Goal: Task Accomplishment & Management: Use online tool/utility

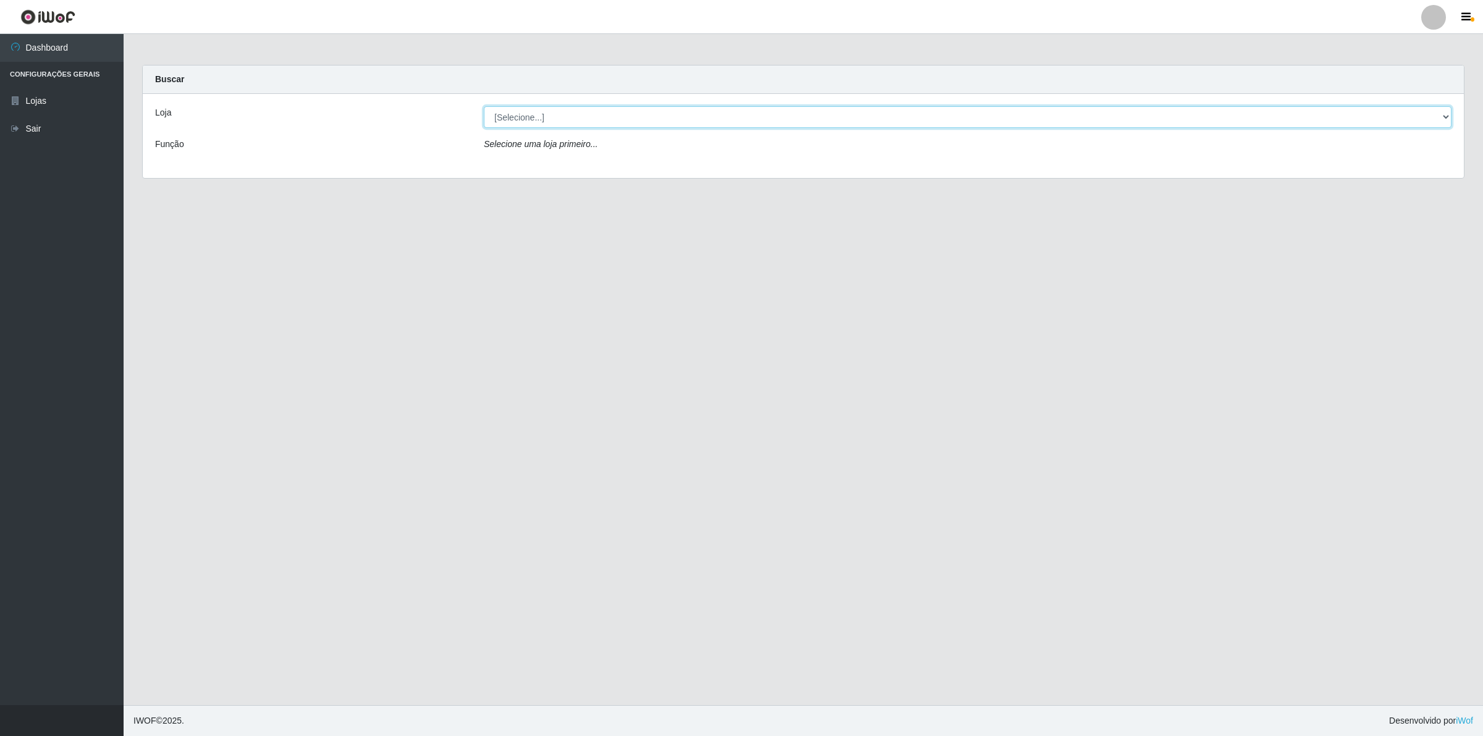
click at [548, 125] on select "[Selecione...] Extrabom - Loja 01 Centro de Distribuição" at bounding box center [968, 117] width 968 height 22
select select "435"
click at [484, 106] on select "[Selecione...] Extrabom - Loja 01 Centro de Distribuição" at bounding box center [968, 117] width 968 height 22
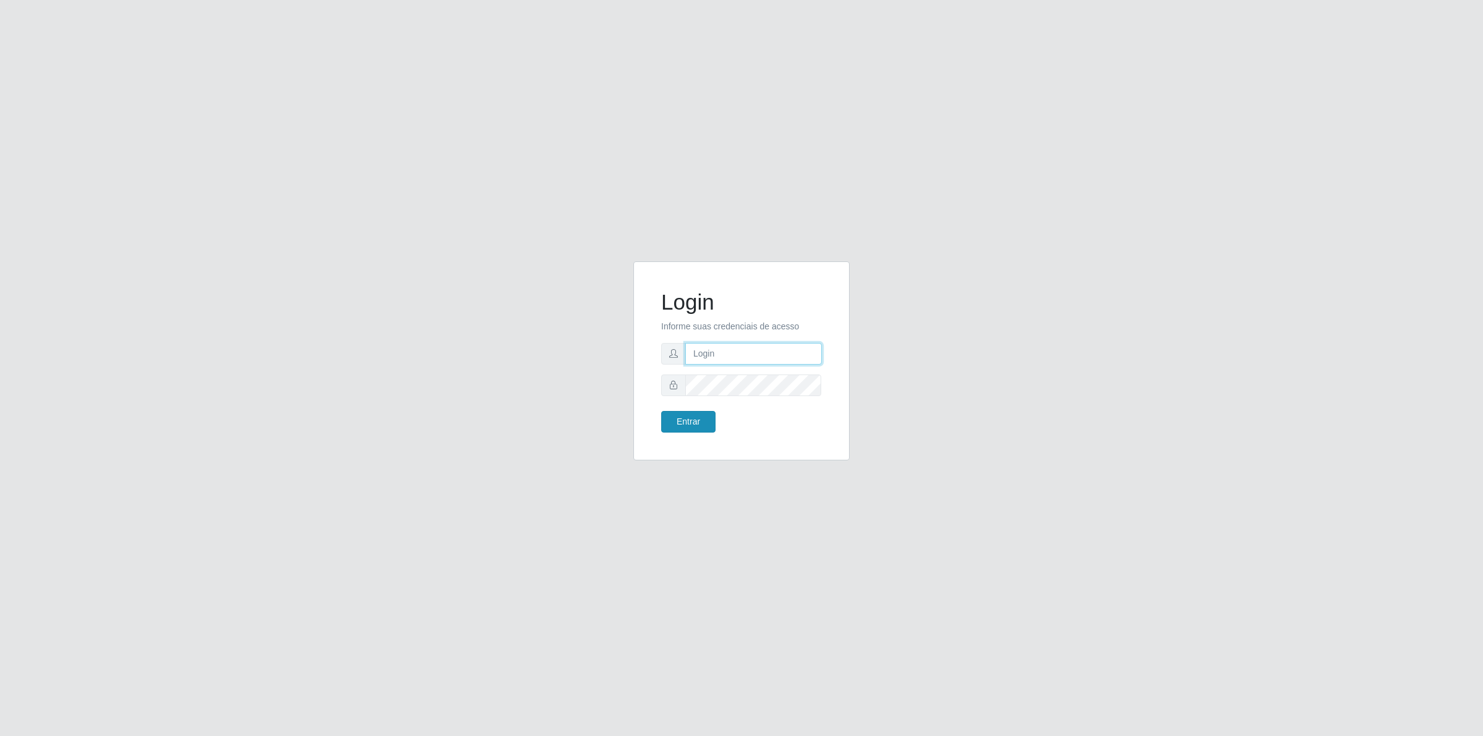
type input "[PERSON_NAME][EMAIL_ADDRESS][DOMAIN_NAME]"
click at [704, 419] on button "Entrar" at bounding box center [688, 422] width 54 height 22
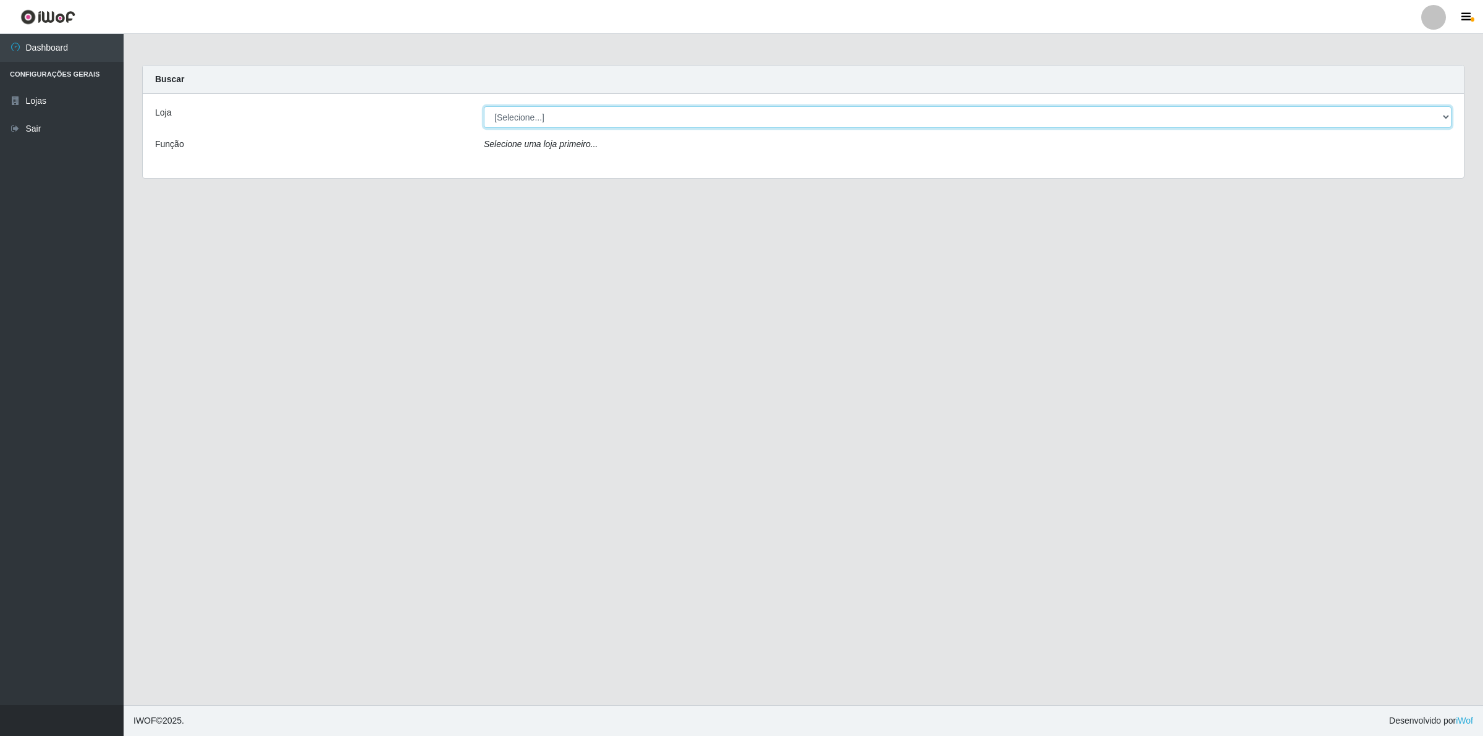
click at [655, 120] on select "[Selecione...] Extrabom - Loja 01 Centro de Distribuição" at bounding box center [968, 117] width 968 height 22
select select "435"
click at [484, 106] on select "[Selecione...] Extrabom - Loja 01 Centro de Distribuição" at bounding box center [968, 117] width 968 height 22
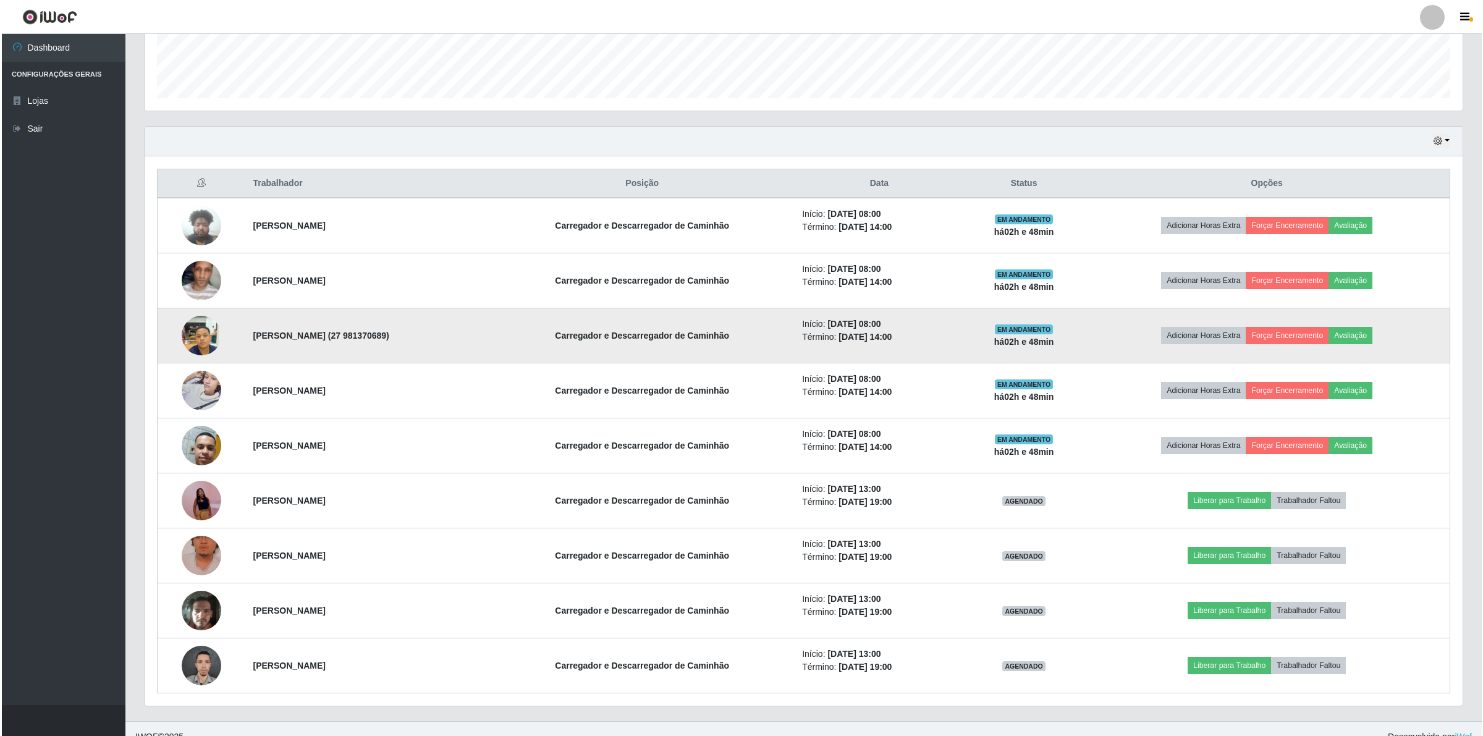
scroll to position [362, 0]
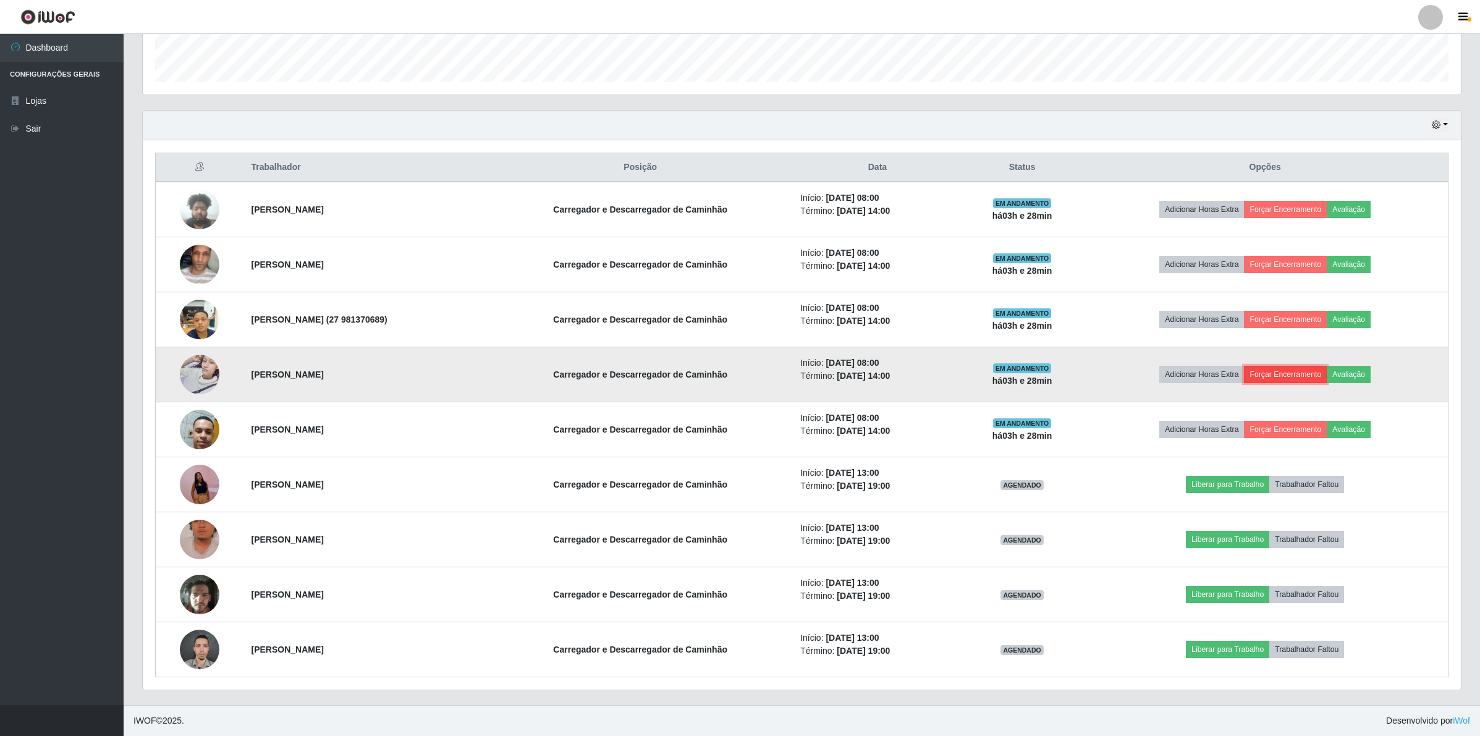
click at [1326, 374] on button "Forçar Encerramento" at bounding box center [1285, 374] width 83 height 17
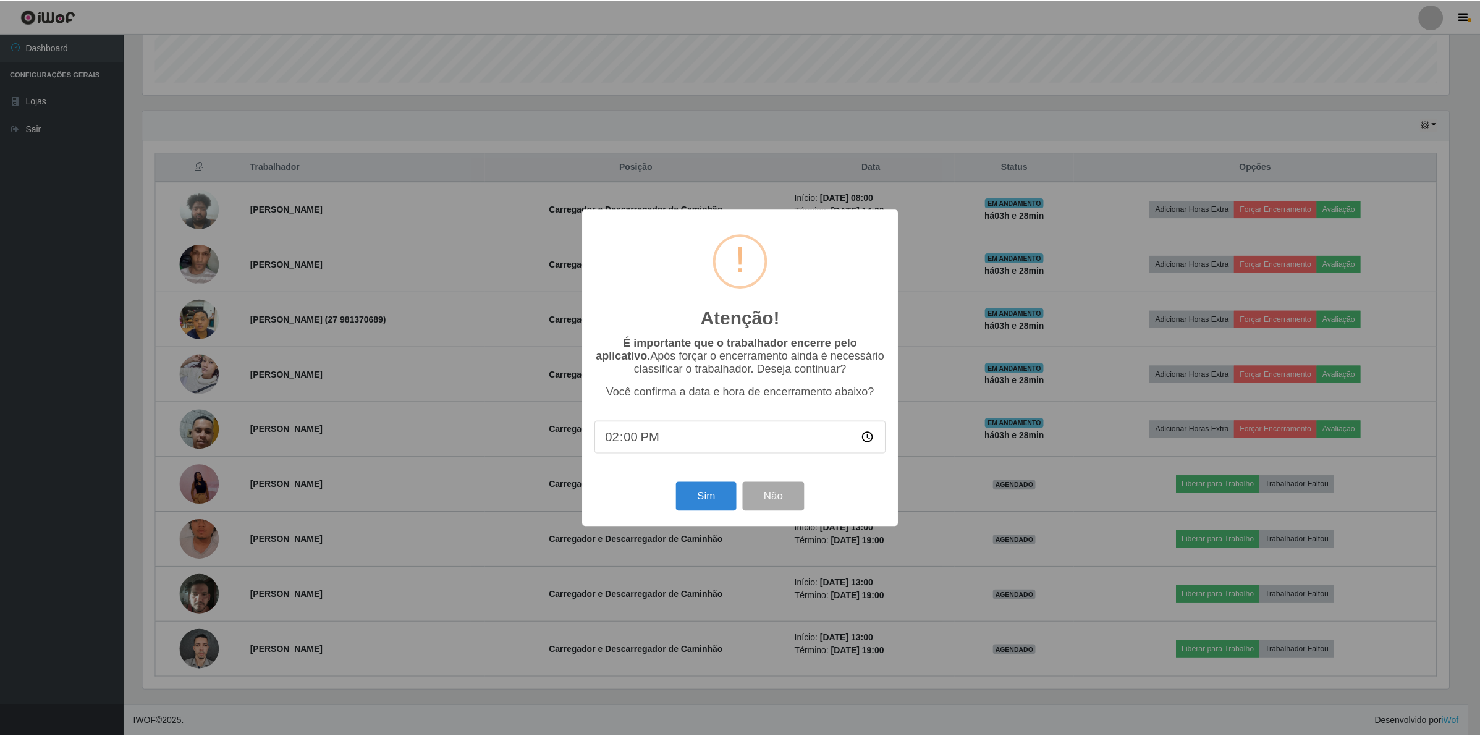
scroll to position [257, 1309]
type input "11:02"
type input "11:30"
click at [717, 492] on button "Sim" at bounding box center [707, 496] width 60 height 29
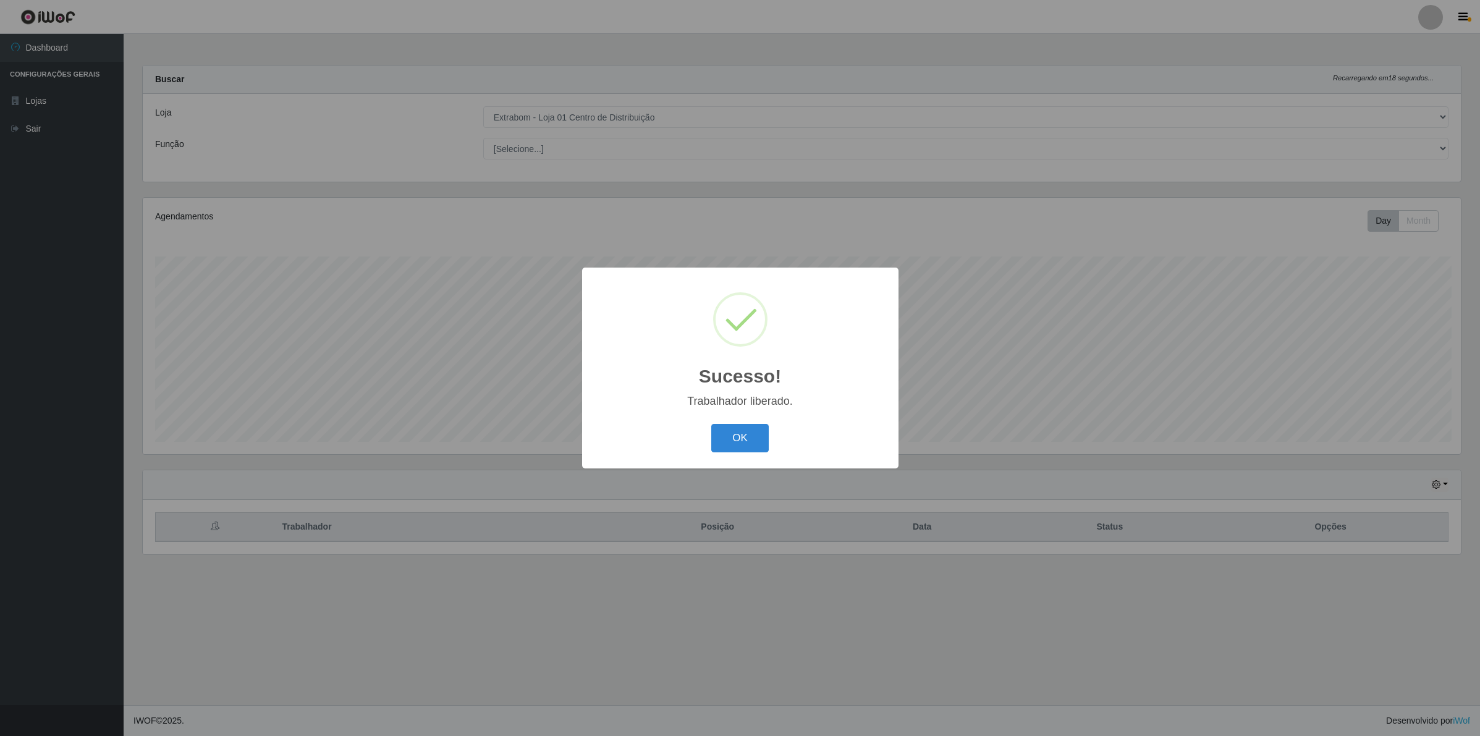
scroll to position [257, 1320]
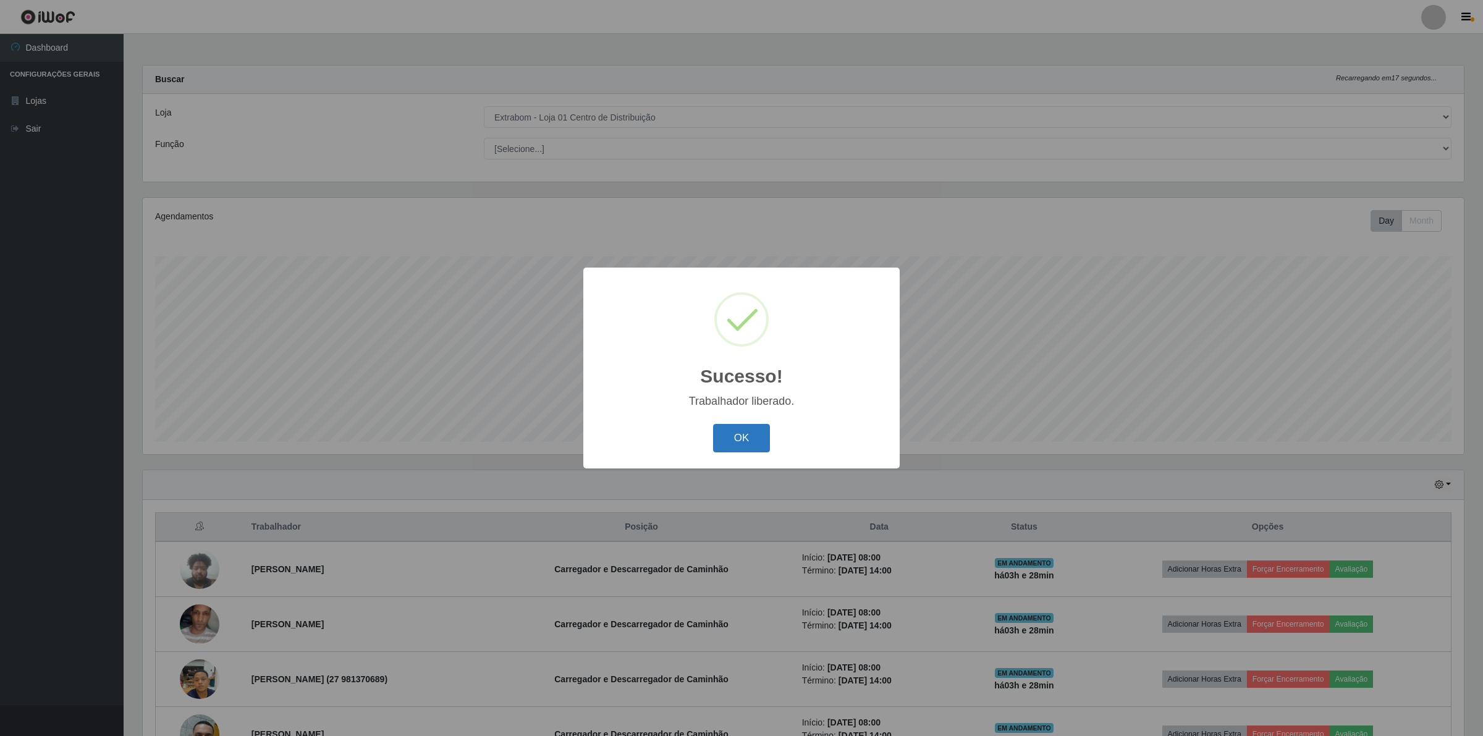
click at [718, 429] on button "OK" at bounding box center [741, 438] width 57 height 29
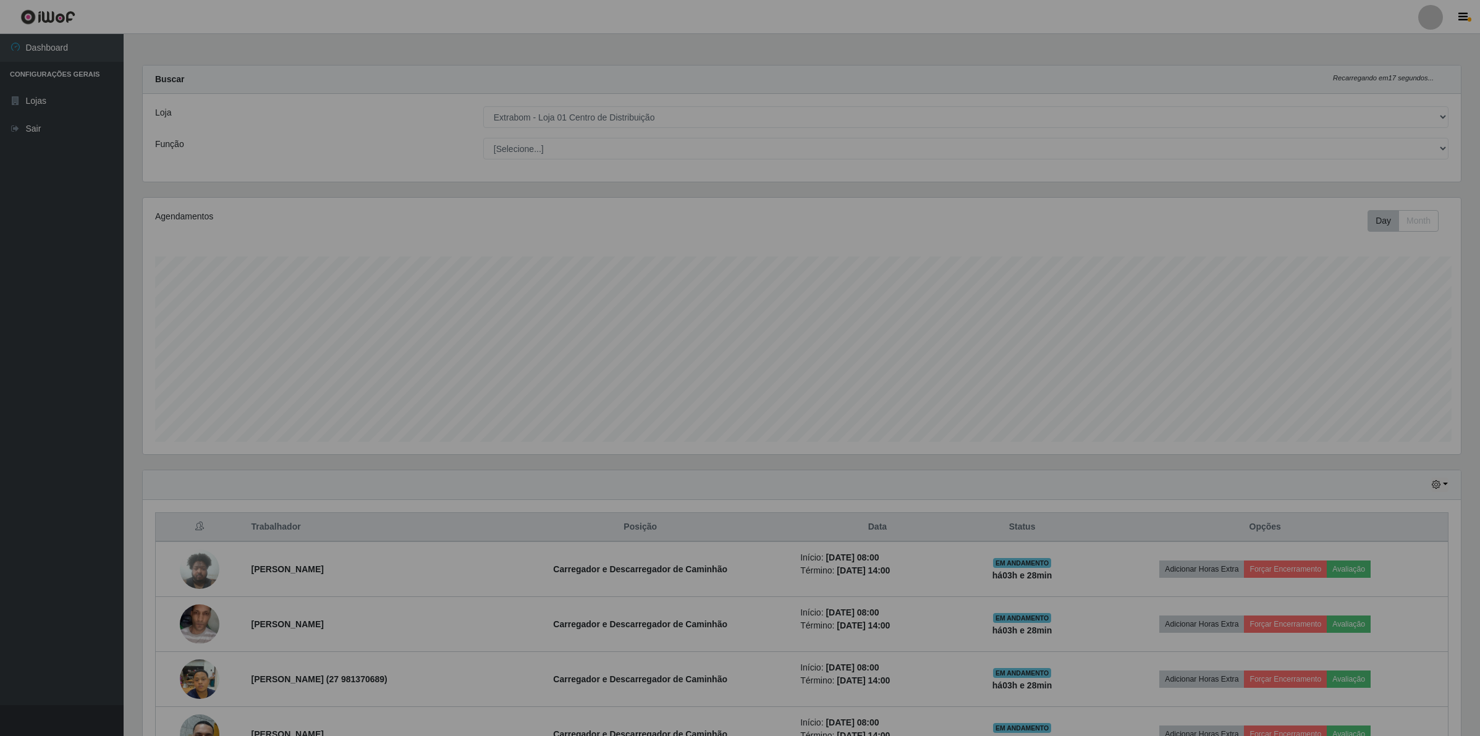
scroll to position [617637, 616576]
